Goal: Task Accomplishment & Management: Use online tool/utility

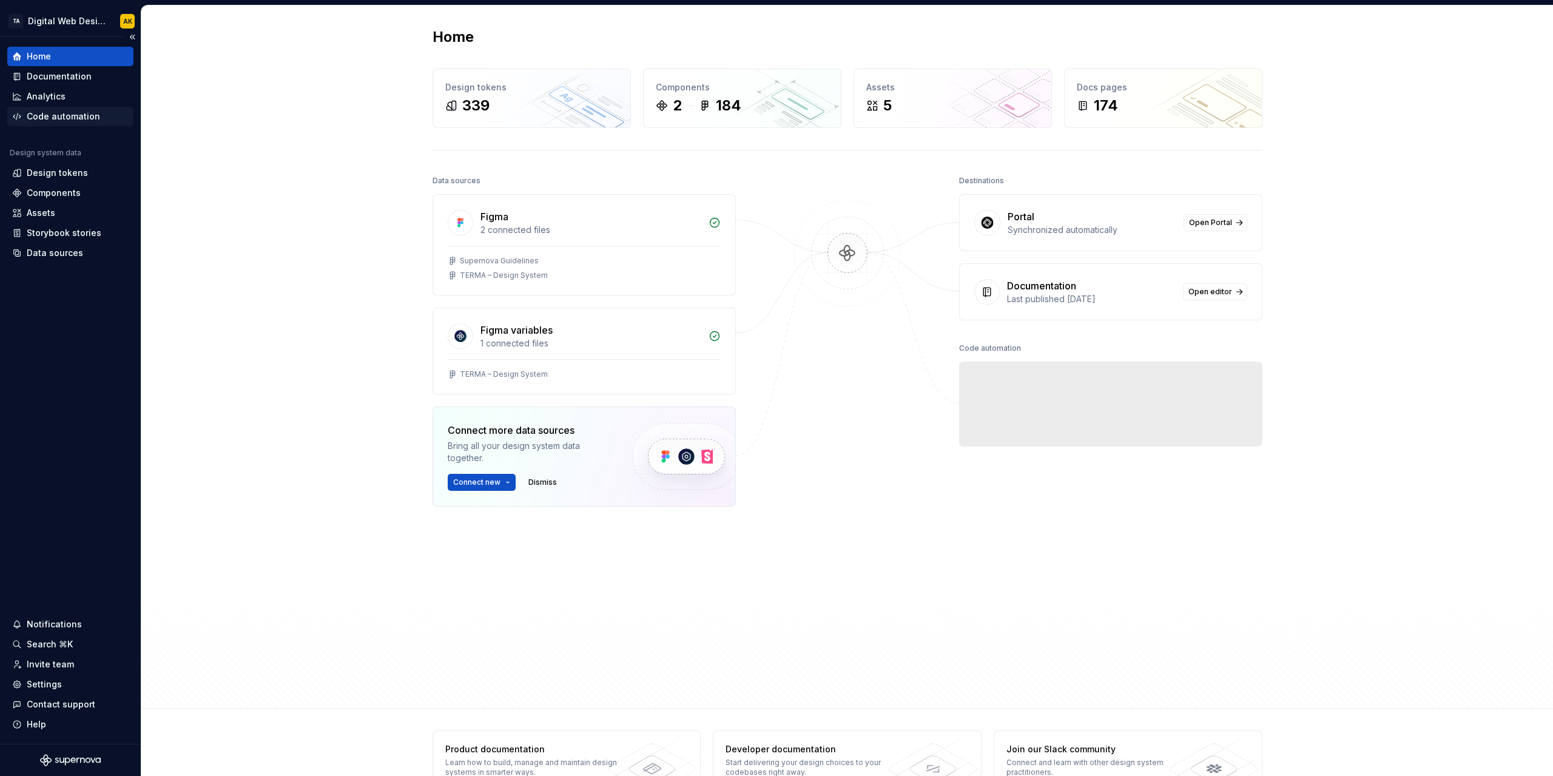
click at [68, 114] on div "Code automation" at bounding box center [63, 116] width 73 height 12
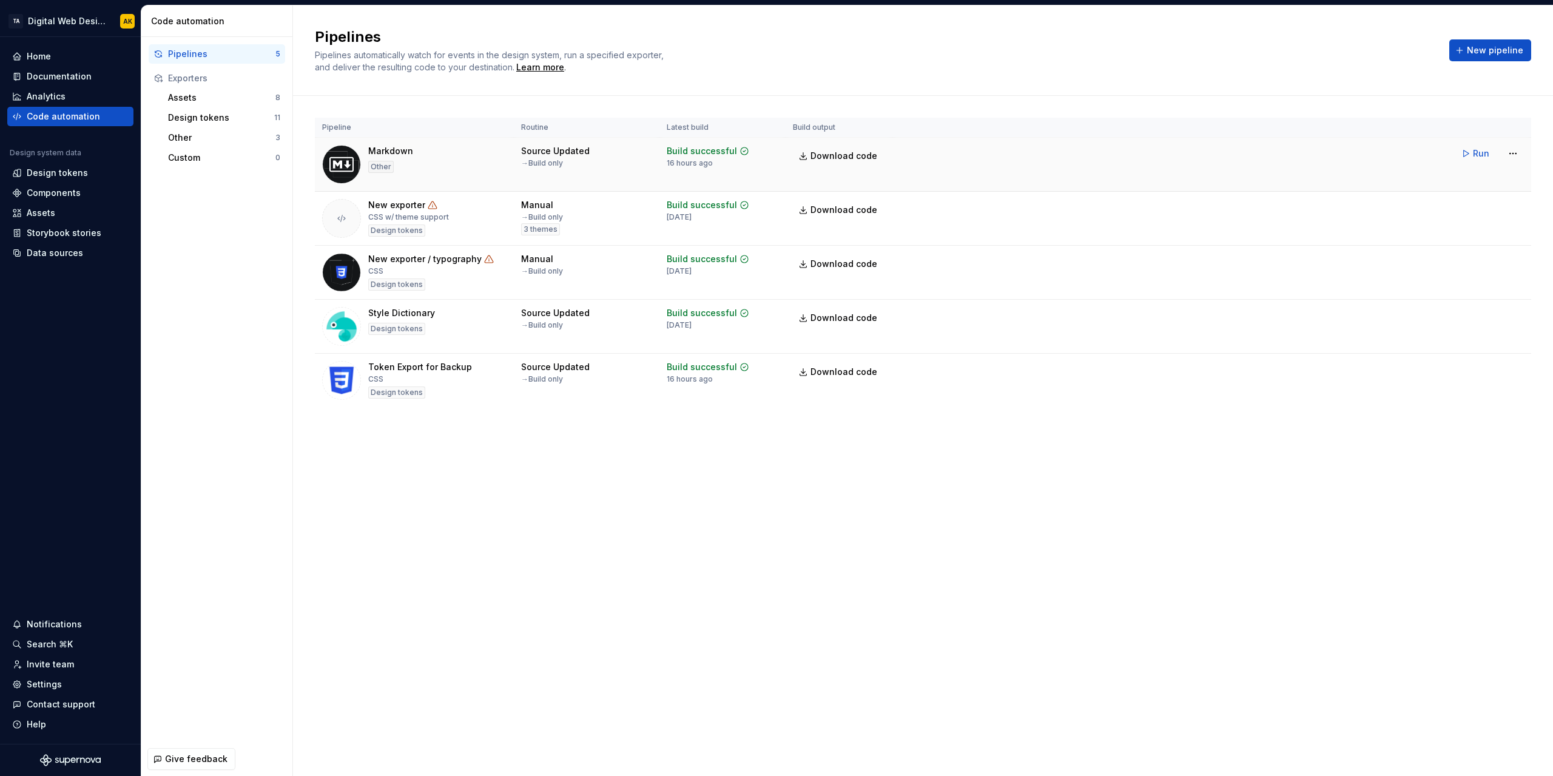
click at [502, 162] on div "Markdown Other" at bounding box center [414, 164] width 184 height 39
click at [1517, 153] on html "TA Digital Web Design AK Home Documentation Analytics Code automation Design sy…" at bounding box center [776, 388] width 1553 height 776
click at [1499, 180] on div "Edit pipeline" at bounding box center [1498, 179] width 104 height 12
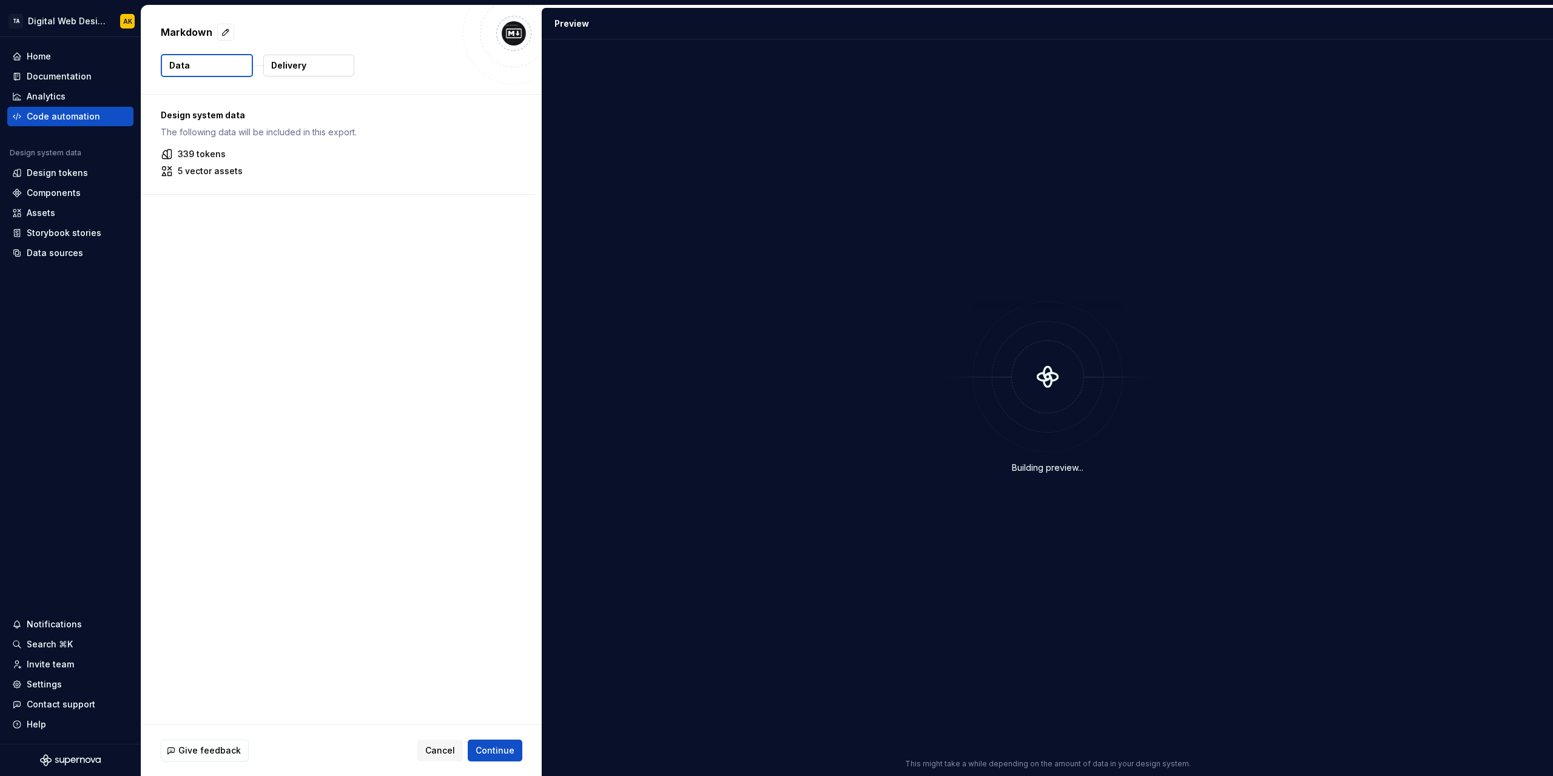
click at [290, 64] on p "Delivery" at bounding box center [288, 65] width 35 height 12
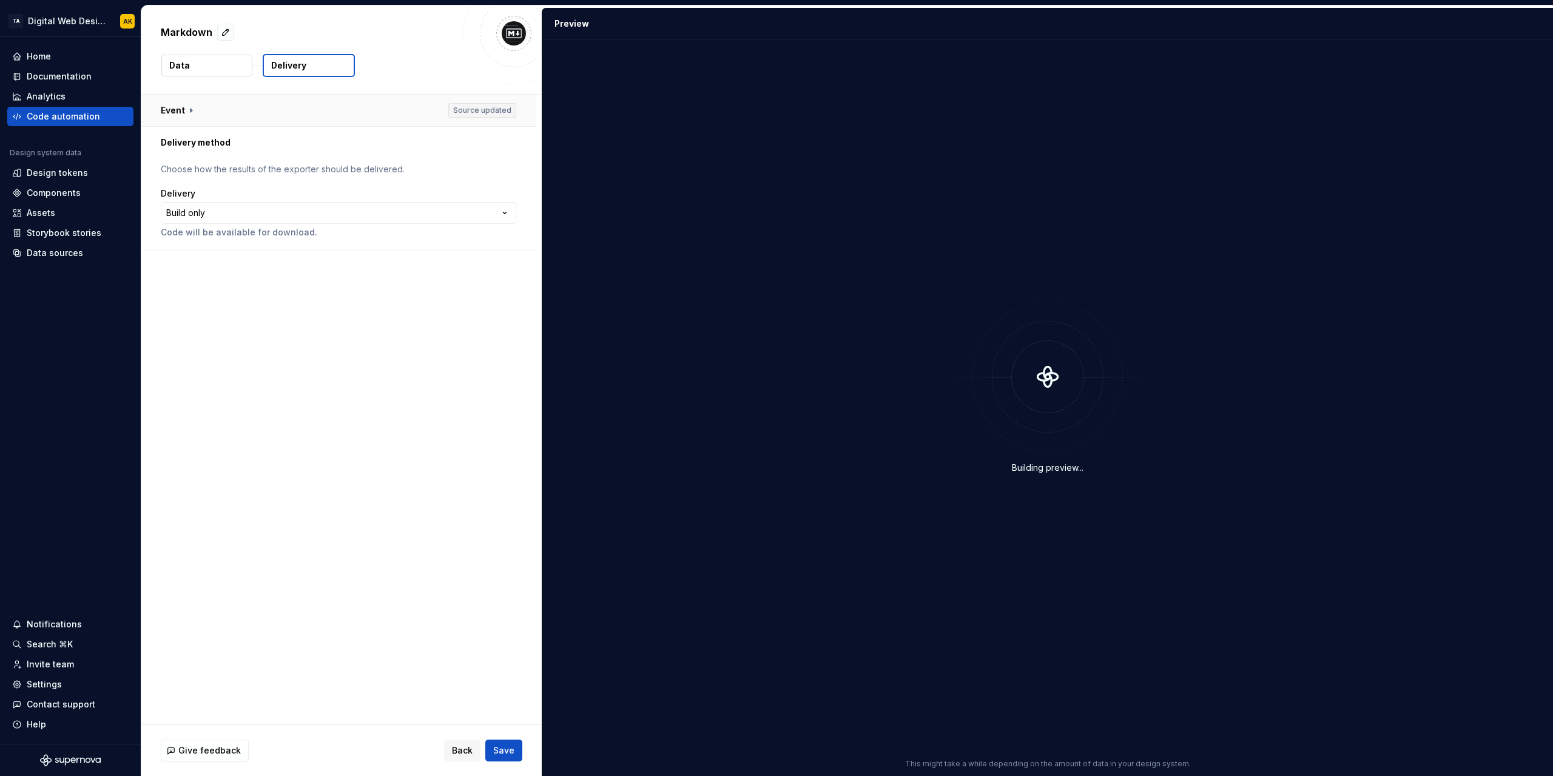
click at [192, 110] on button "button" at bounding box center [338, 111] width 394 height 32
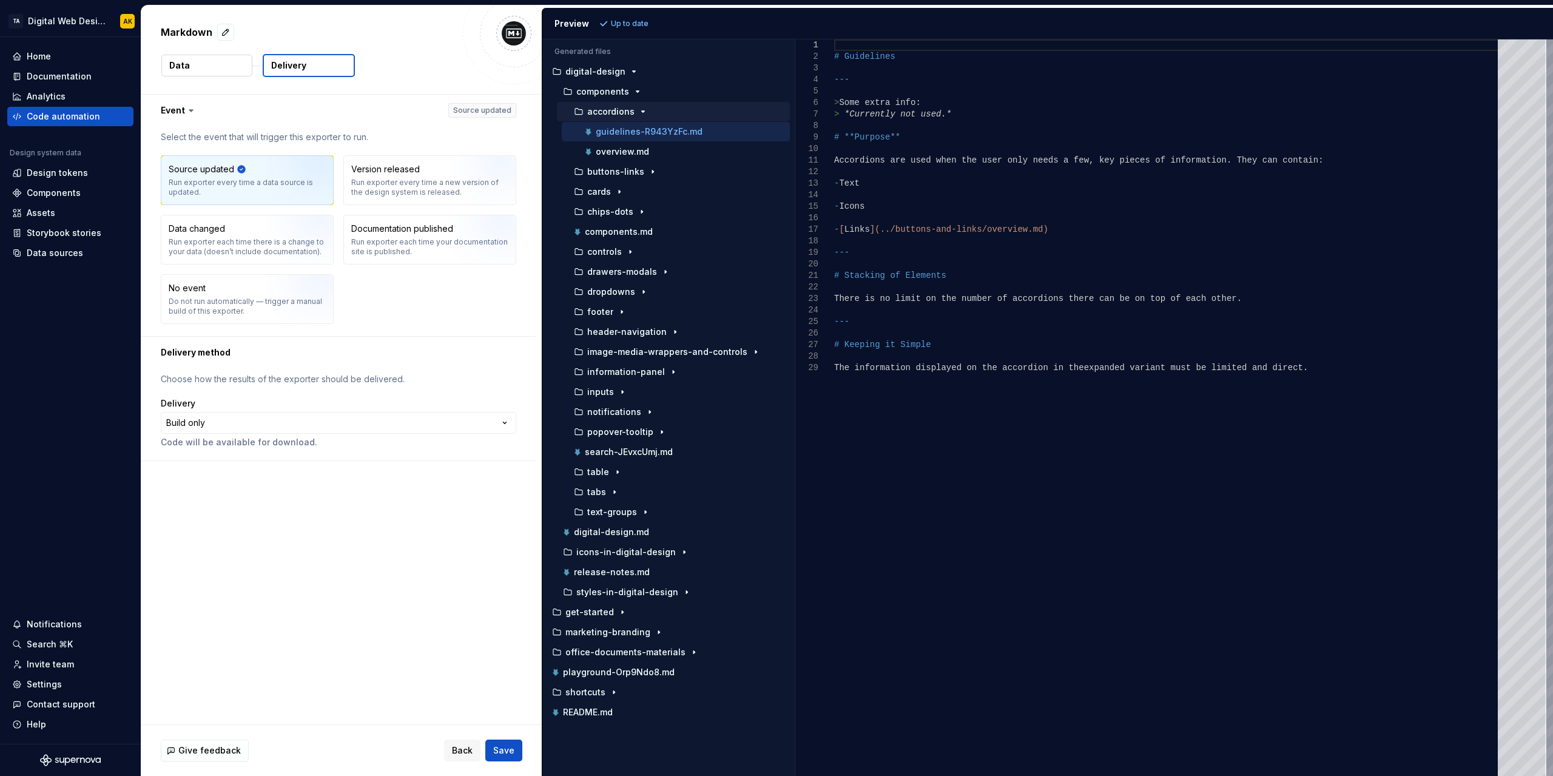
click at [624, 111] on p "accordions" at bounding box center [610, 112] width 47 height 10
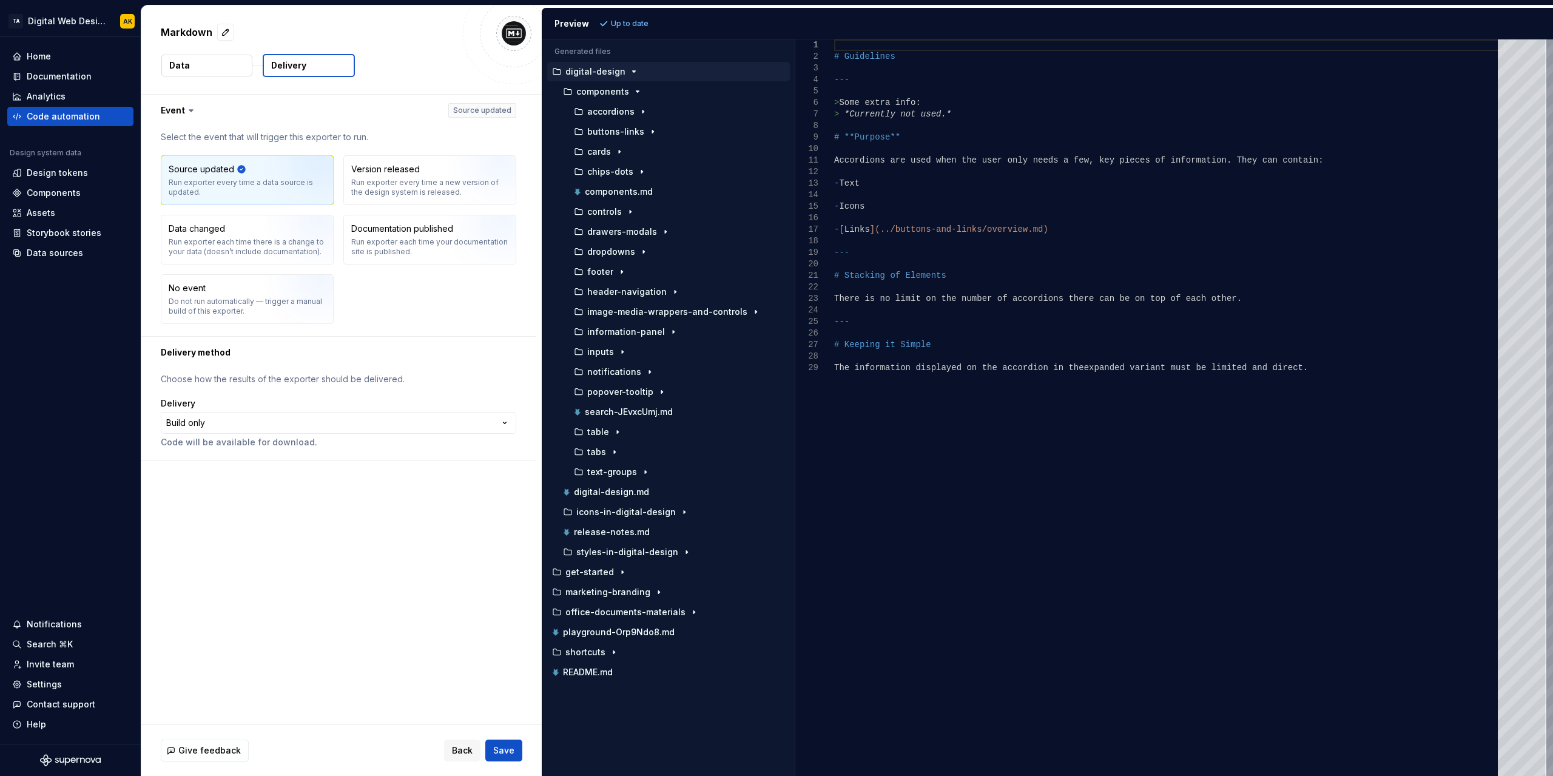
click at [597, 70] on p "digital-design" at bounding box center [595, 72] width 60 height 10
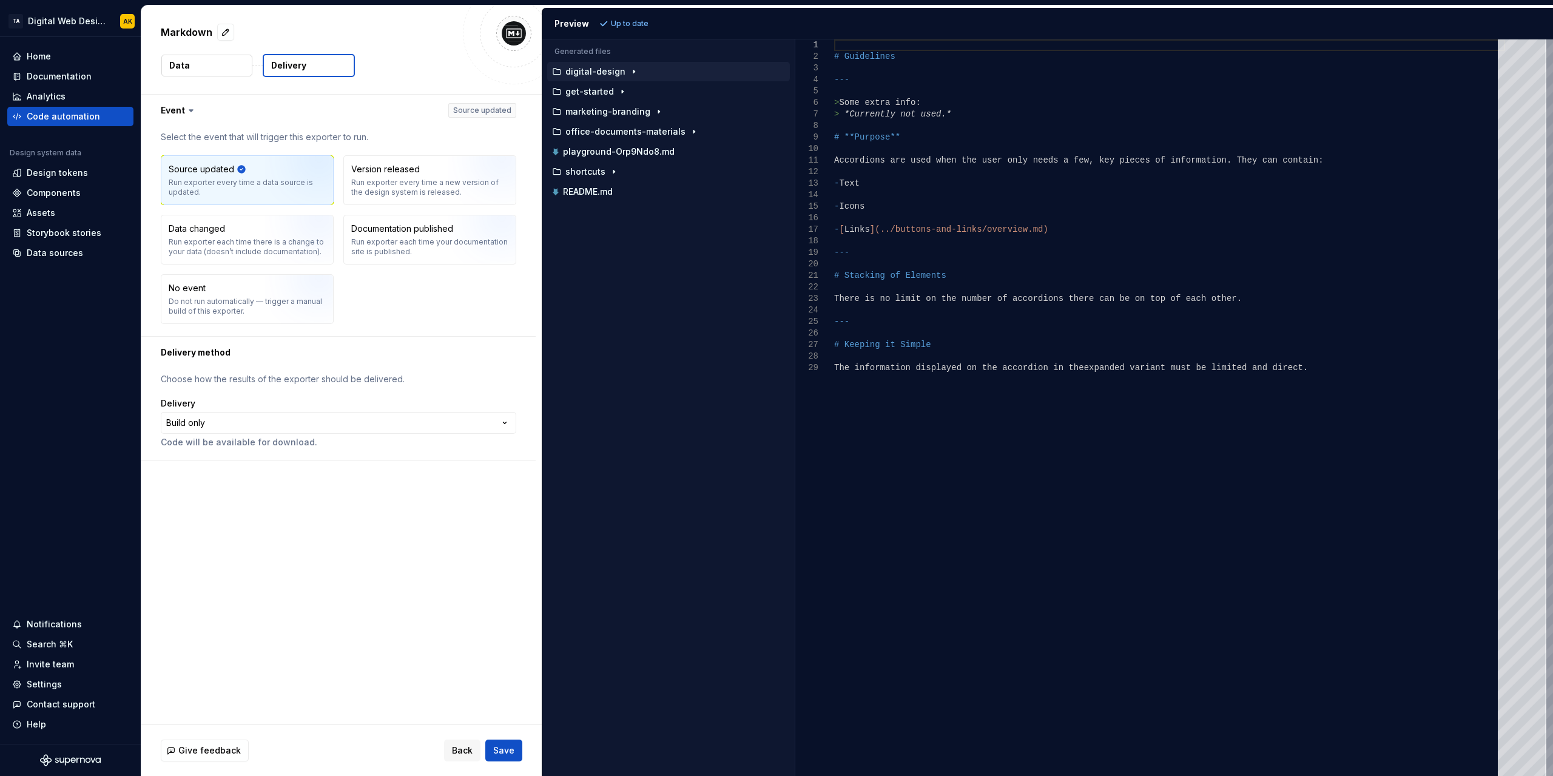
click at [596, 67] on p "digital-design" at bounding box center [595, 72] width 60 height 10
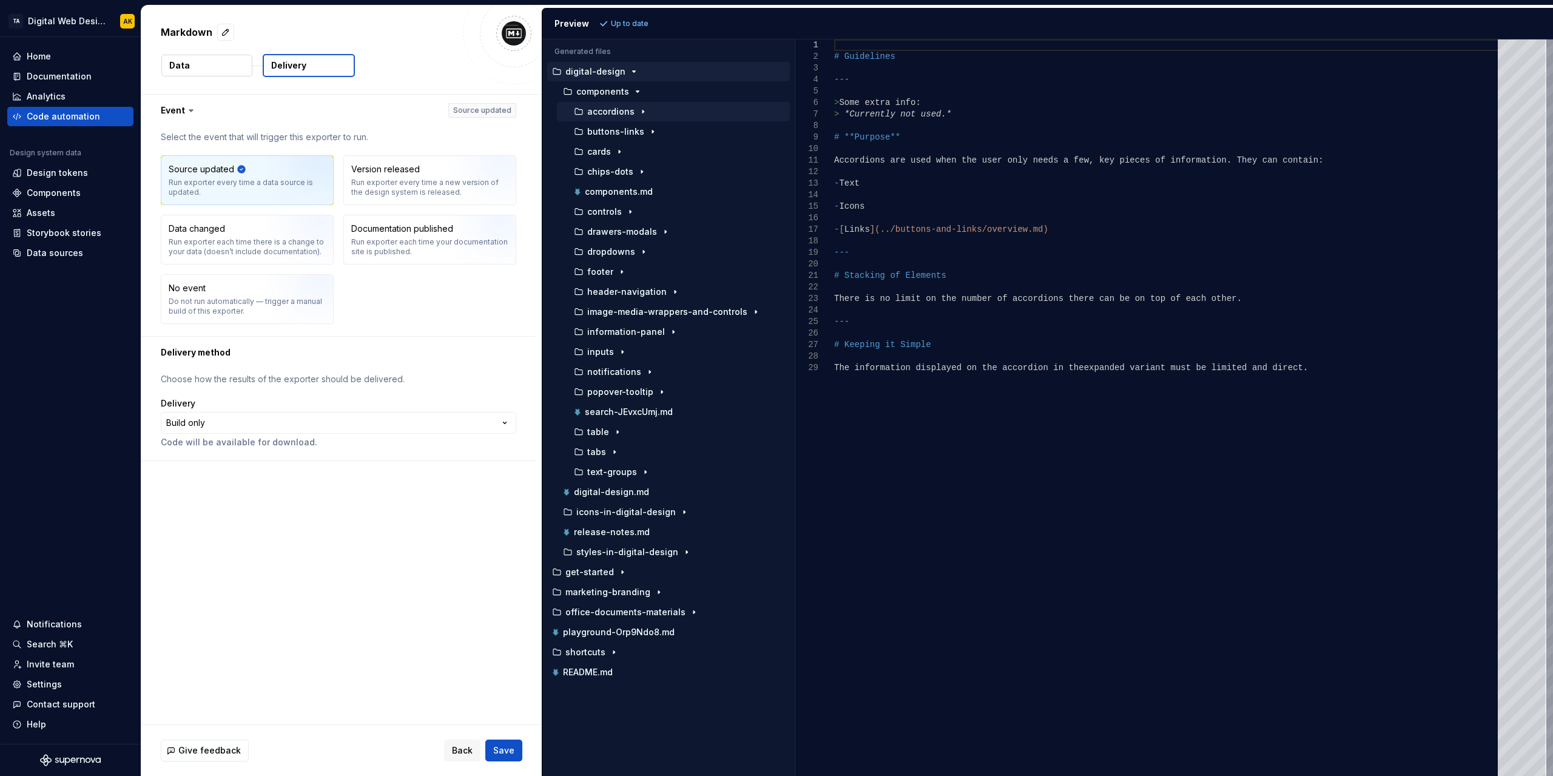
click at [641, 107] on icon "button" at bounding box center [643, 112] width 10 height 10
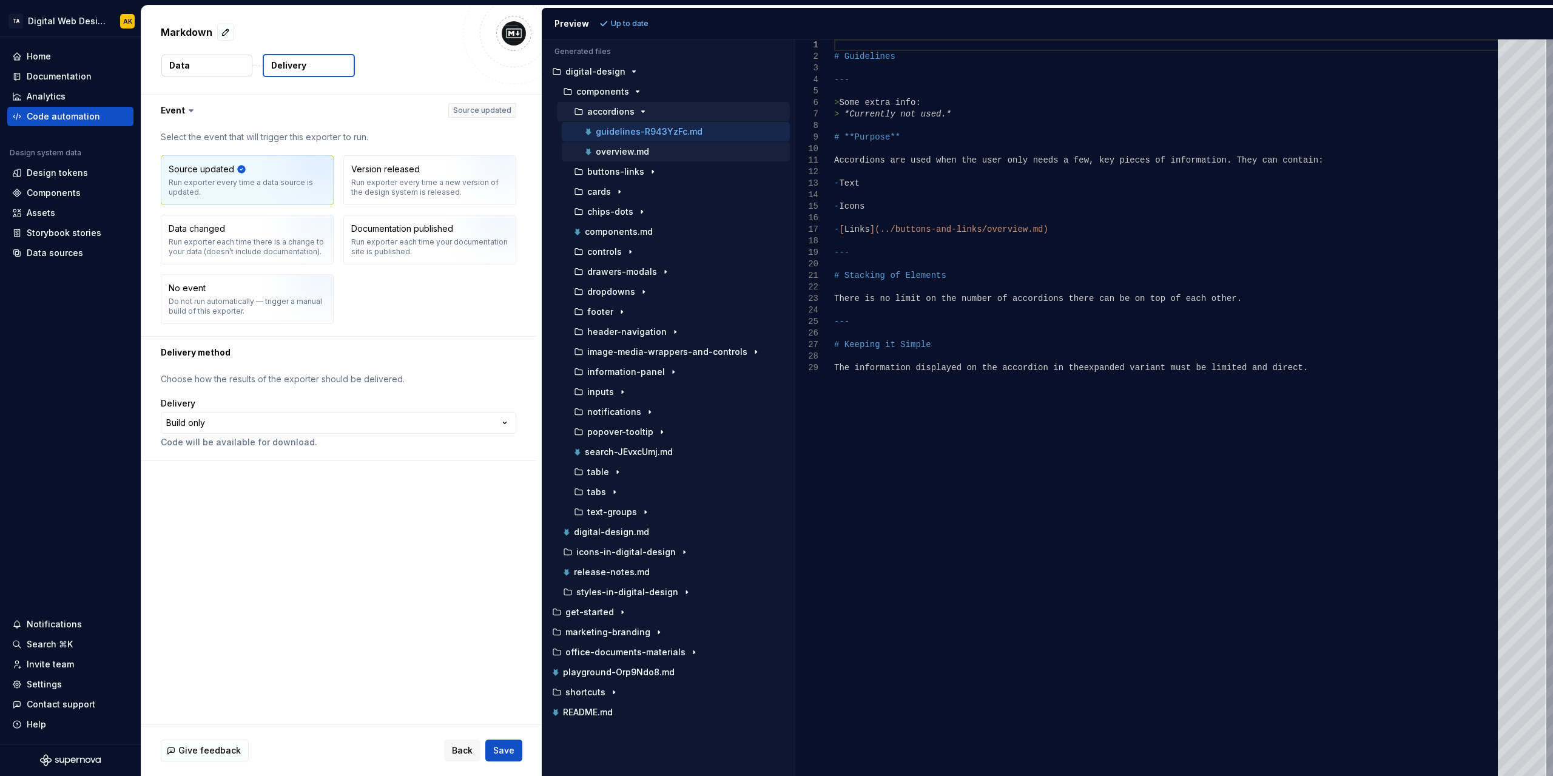
click at [631, 150] on p "overview.md" at bounding box center [622, 152] width 53 height 10
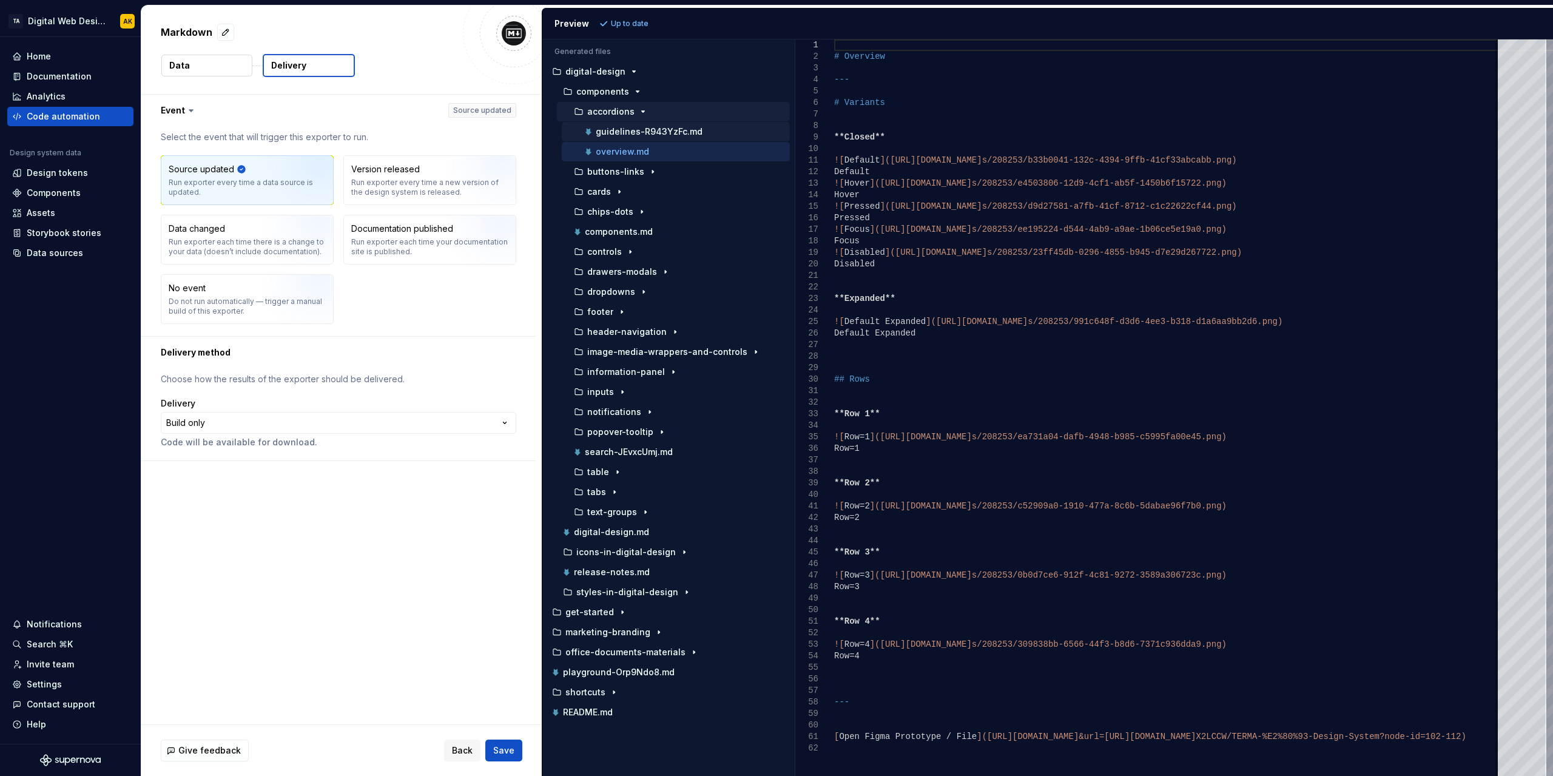
click at [628, 132] on p "guidelines-R943YzFc.md" at bounding box center [649, 132] width 107 height 10
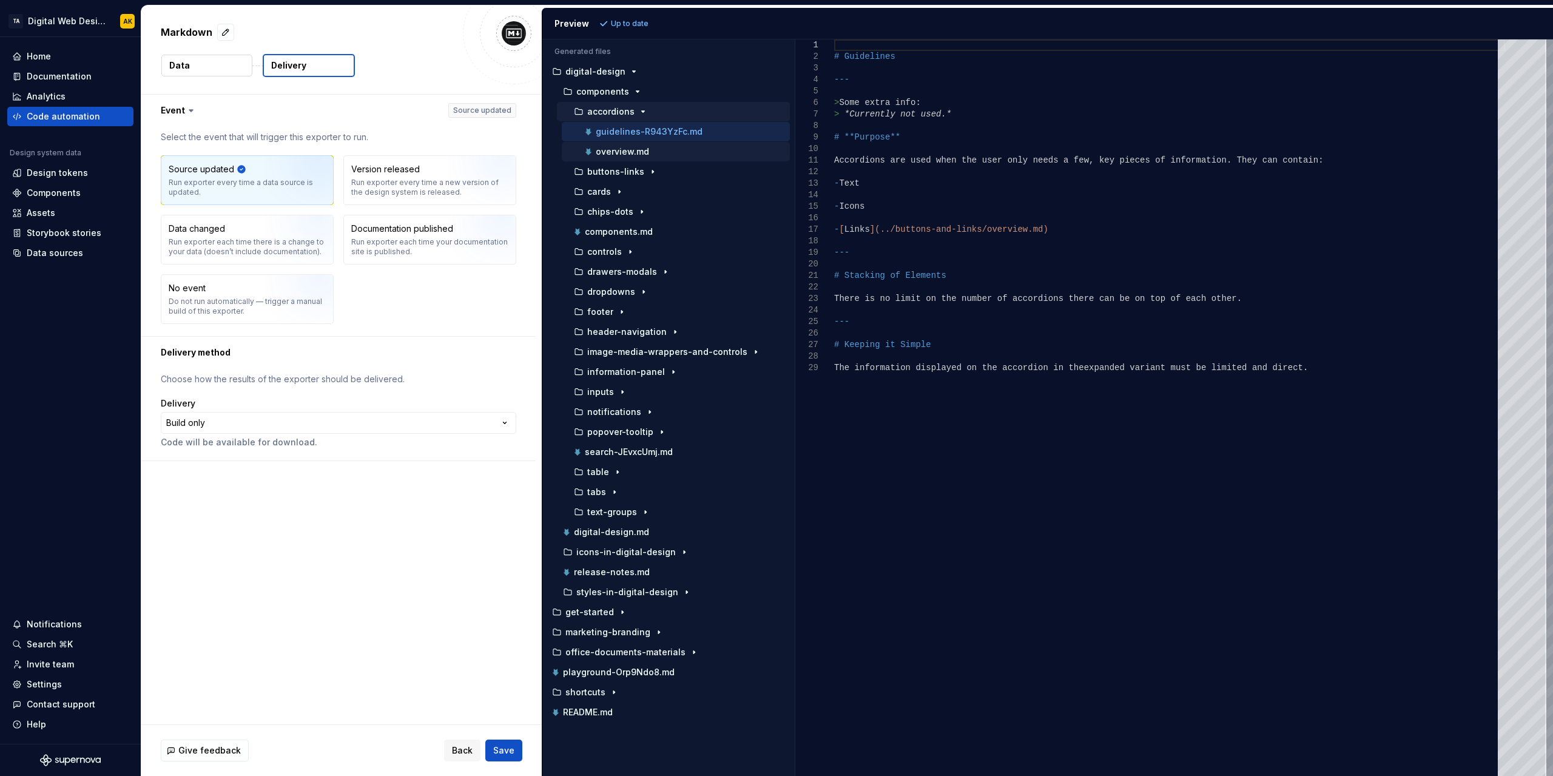
click at [632, 146] on div "overview.md" at bounding box center [685, 152] width 207 height 12
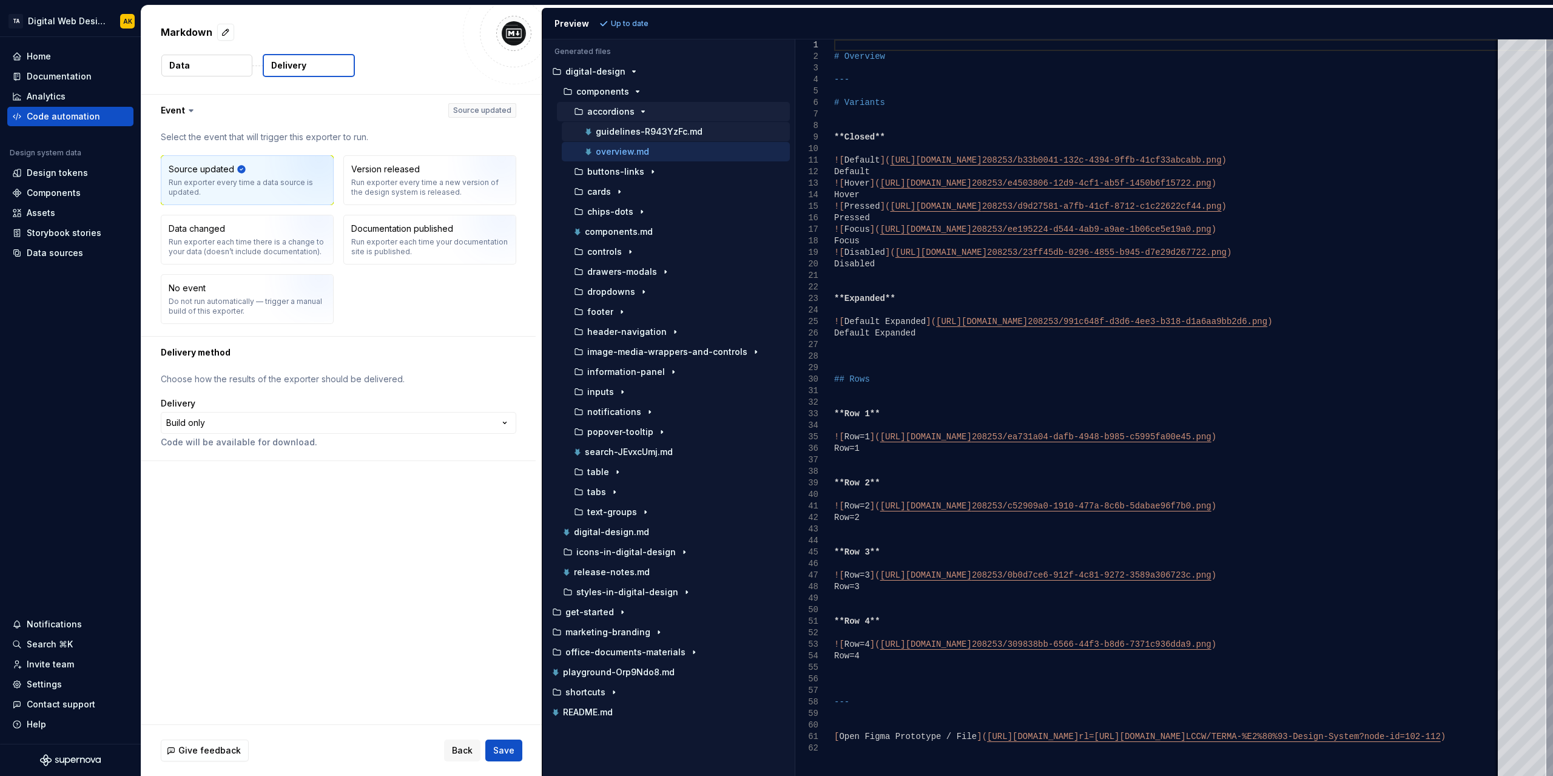
click at [630, 135] on div "guidelines-R943YzFc.md" at bounding box center [685, 132] width 207 height 12
type textarea "**********"
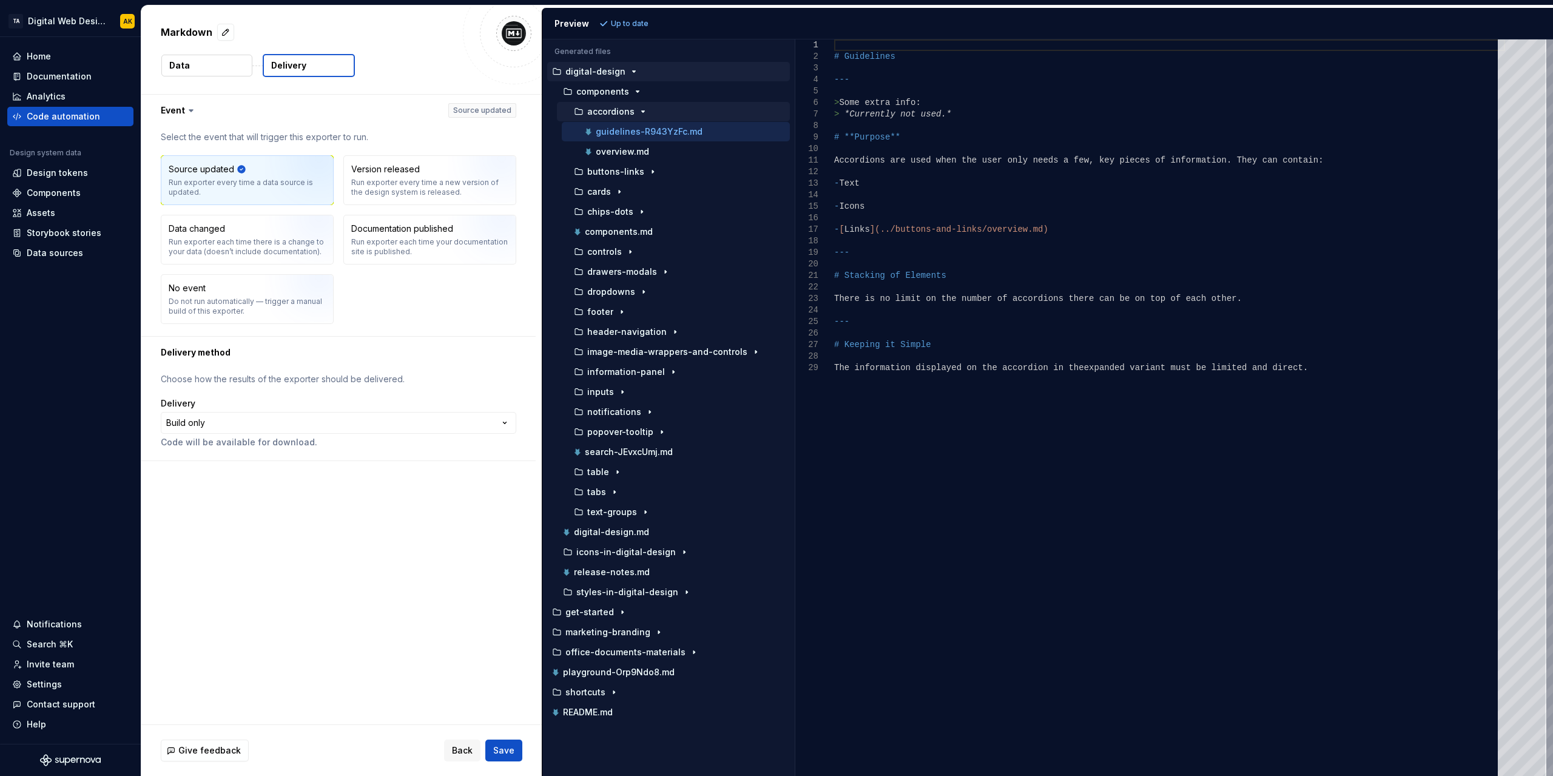
click at [627, 70] on div "button" at bounding box center [634, 72] width 15 height 10
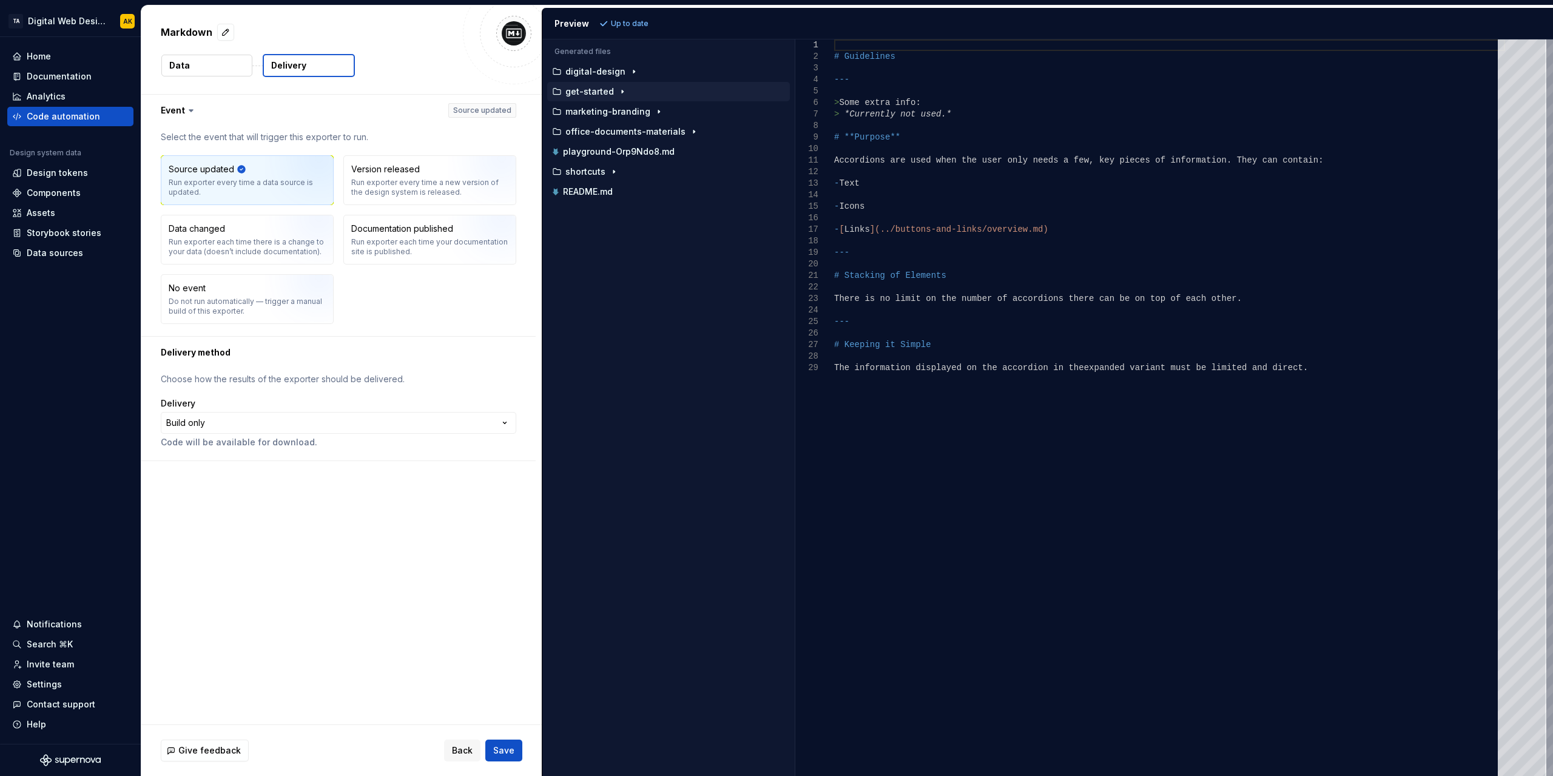
click at [578, 89] on p "get-started" at bounding box center [589, 92] width 49 height 10
click at [580, 73] on p "digital-design" at bounding box center [595, 72] width 60 height 10
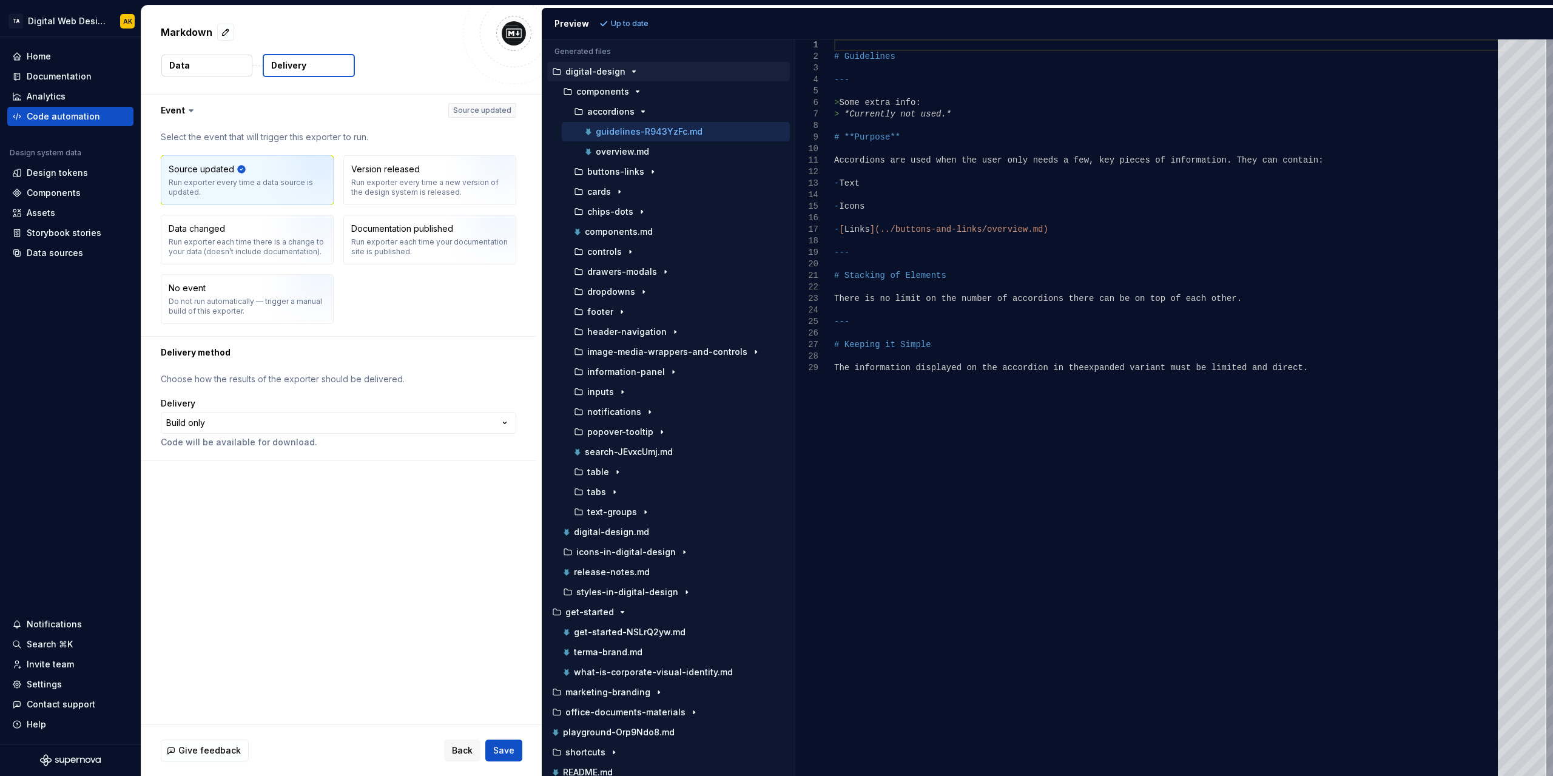
click at [580, 73] on p "digital-design" at bounding box center [595, 72] width 60 height 10
